Goal: Task Accomplishment & Management: Use online tool/utility

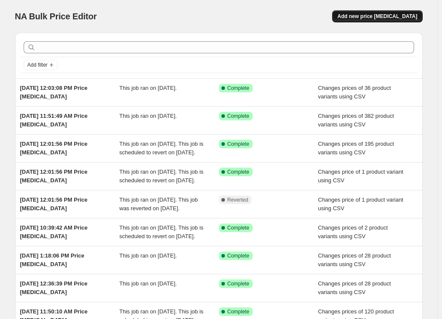
click at [375, 15] on span "Add new price [MEDICAL_DATA]" at bounding box center [378, 16] width 80 height 7
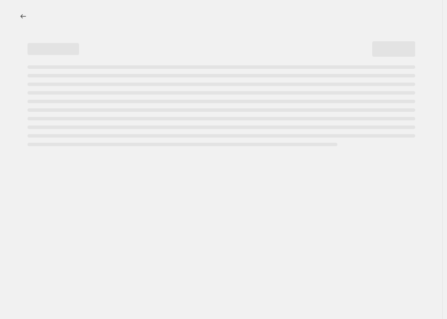
select select "percentage"
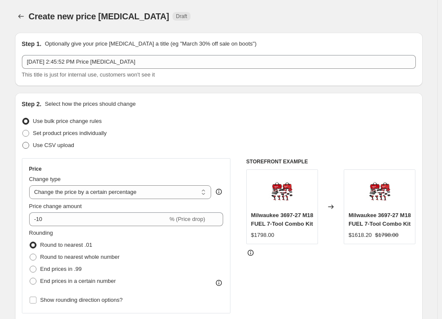
click at [67, 143] on span "Use CSV upload" at bounding box center [53, 145] width 41 height 6
click at [23, 142] on input "Use CSV upload" at bounding box center [22, 142] width 0 height 0
radio input "true"
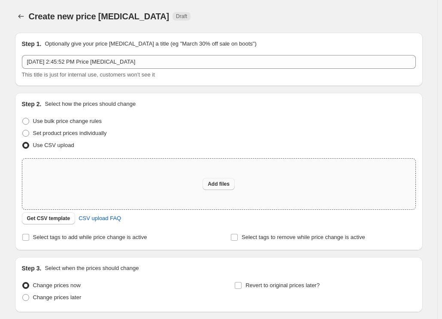
click at [216, 184] on span "Add files" at bounding box center [219, 183] width 22 height 7
type input "C:\fakepath\csv_template 1.csv"
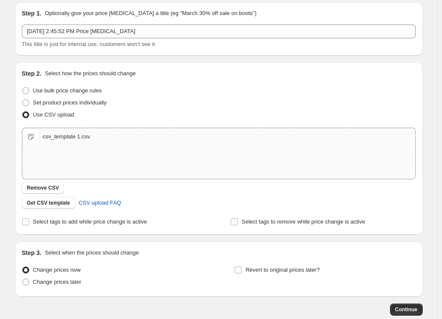
scroll to position [79, 0]
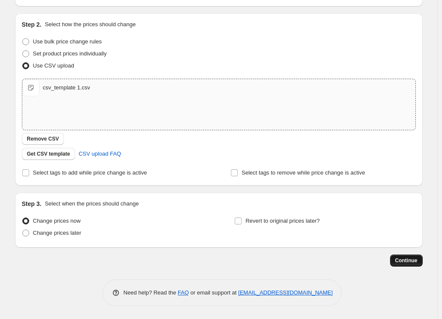
click at [414, 261] on span "Continue" at bounding box center [407, 260] width 22 height 7
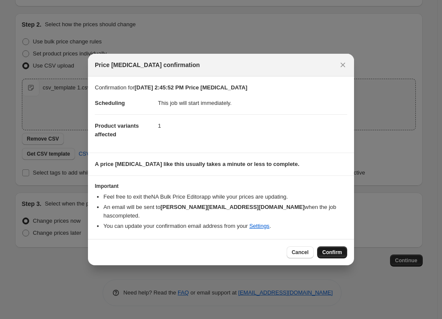
click at [336, 249] on span "Confirm" at bounding box center [333, 252] width 20 height 7
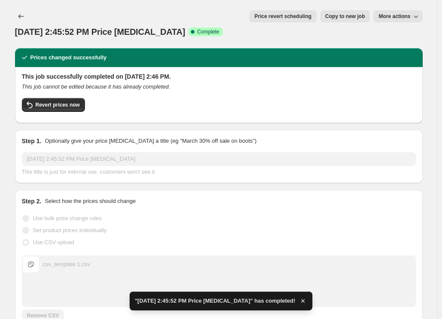
scroll to position [243, 0]
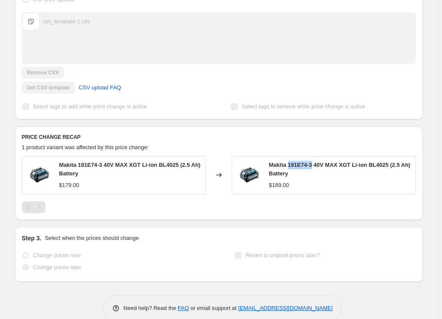
drag, startPoint x: 292, startPoint y: 148, endPoint x: 314, endPoint y: 150, distance: 22.8
click at [314, 162] on span "Makita 191E74-3 40V MAX XGT Li-ion BL4025 (2.5 Ah) Battery" at bounding box center [340, 169] width 142 height 15
copy span "191E74-3"
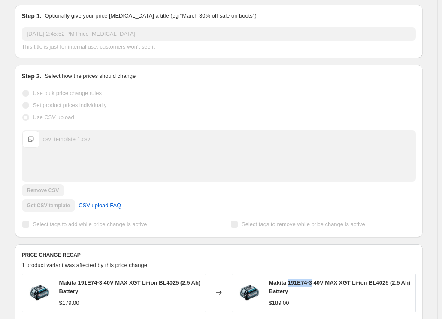
scroll to position [0, 0]
